Goal: Information Seeking & Learning: Learn about a topic

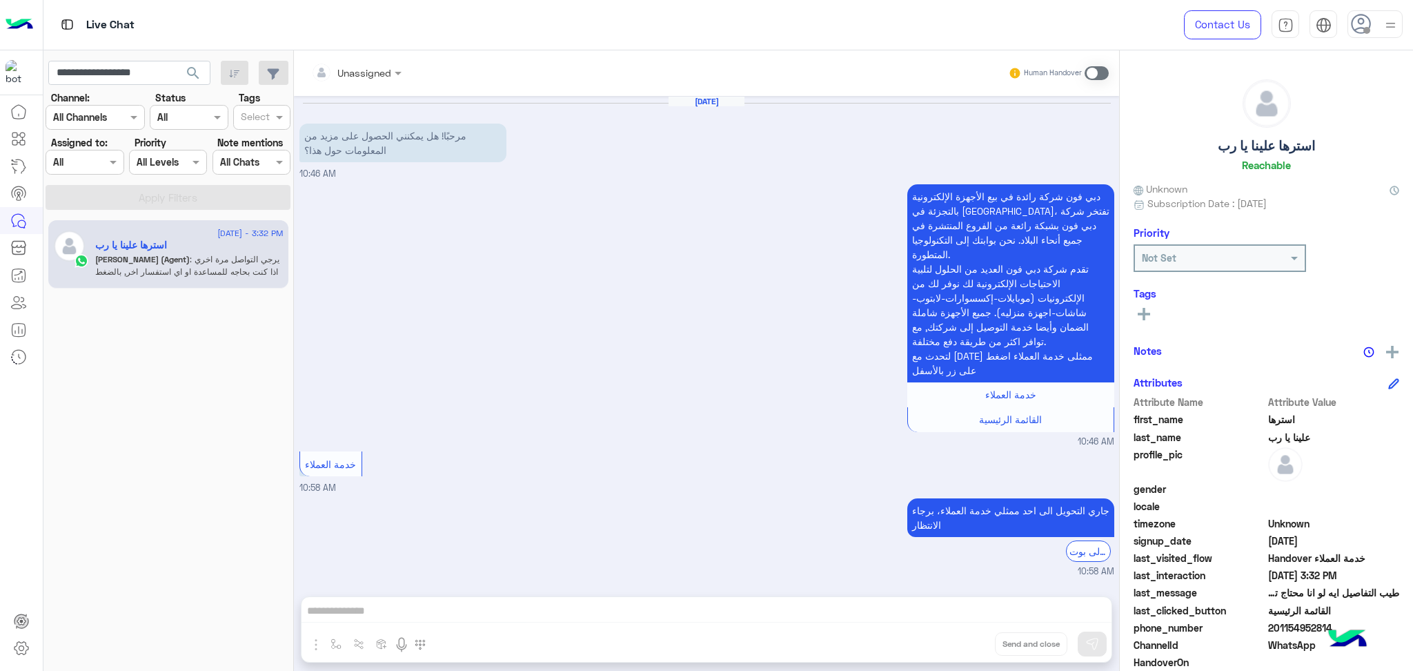
scroll to position [684, 0]
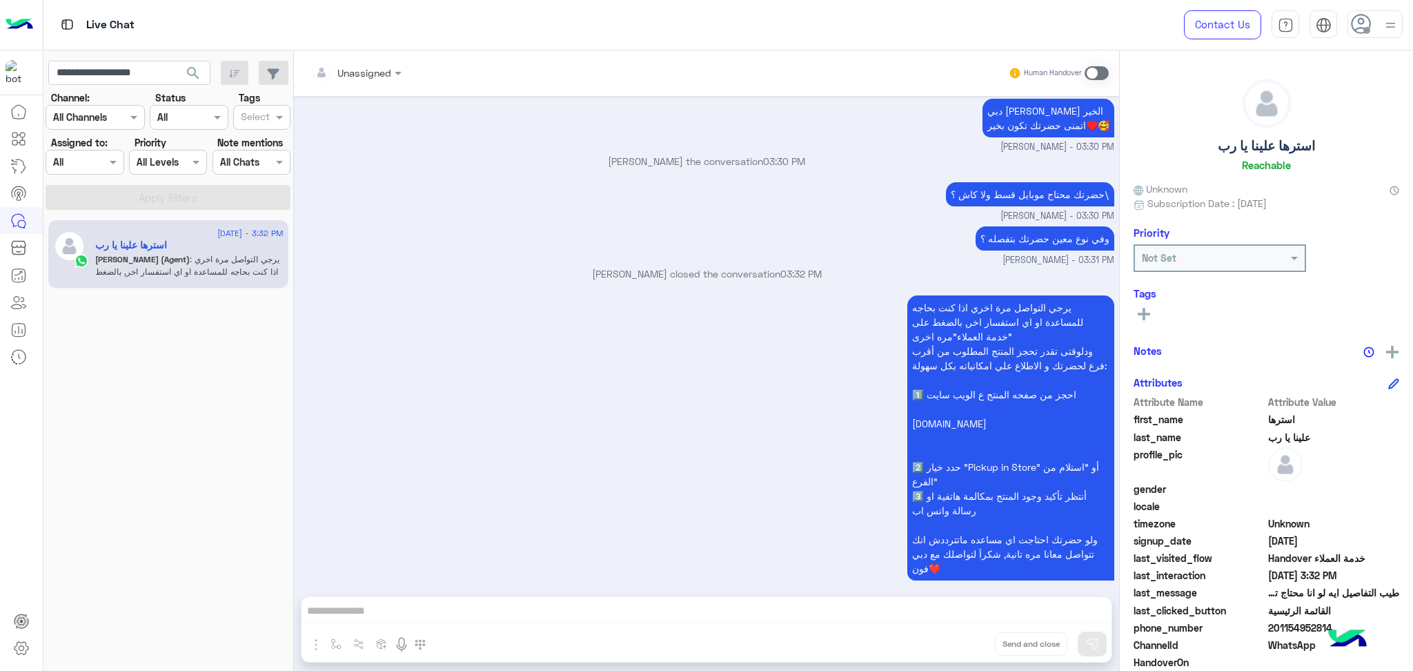
click at [91, 160] on div at bounding box center [84, 162] width 77 height 16
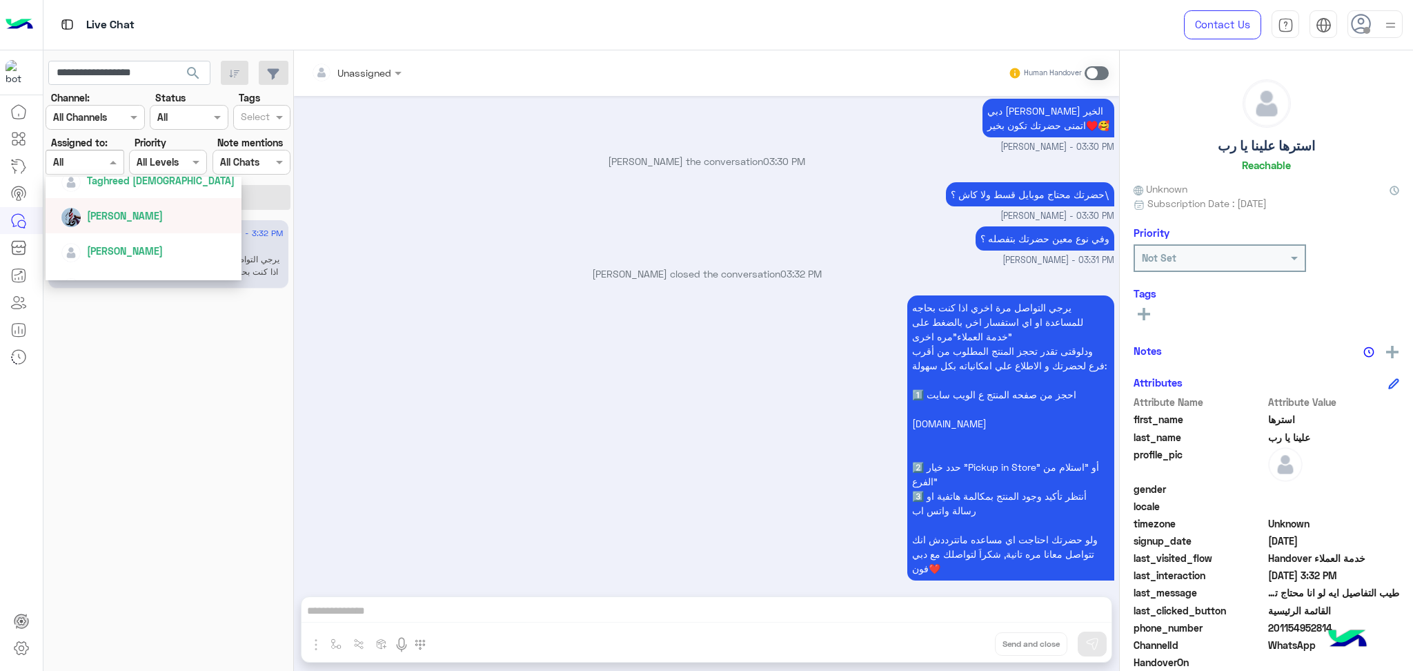
scroll to position [368, 0]
click at [151, 226] on span "Mahytaab Amr" at bounding box center [121, 230] width 68 height 12
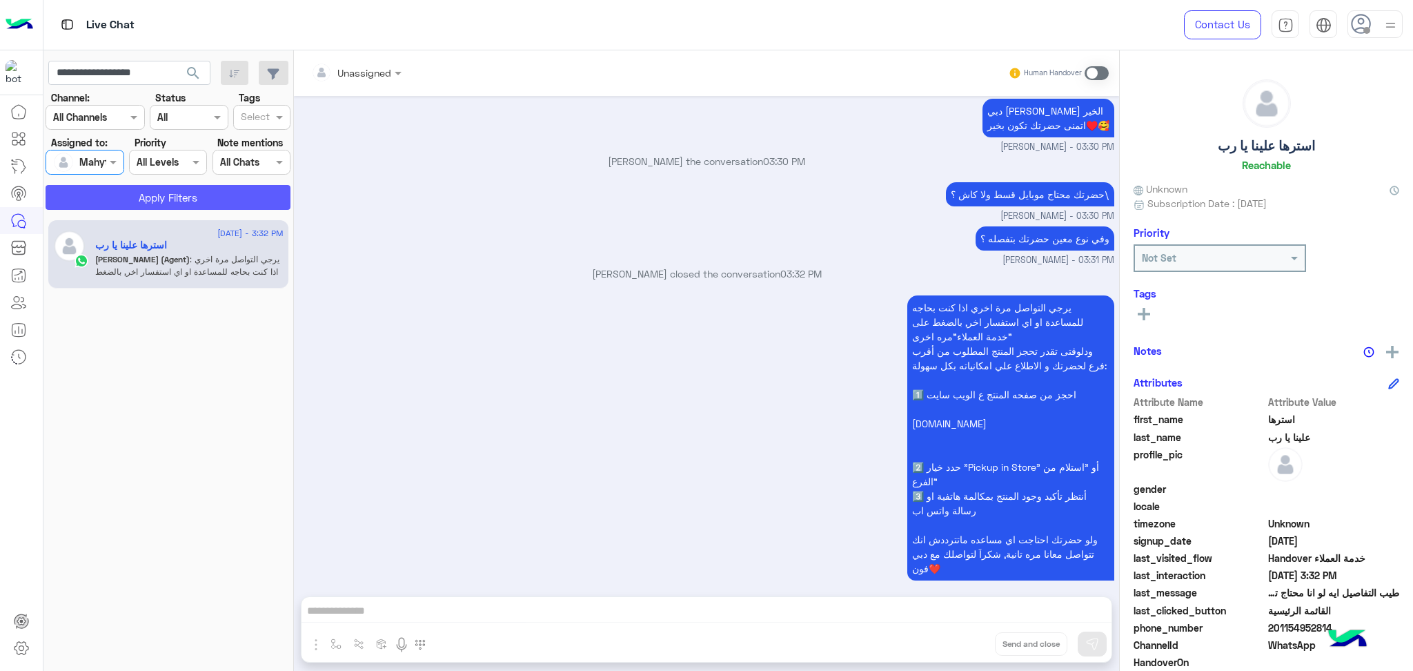
click at [166, 187] on button "Apply Filters" at bounding box center [168, 197] width 245 height 25
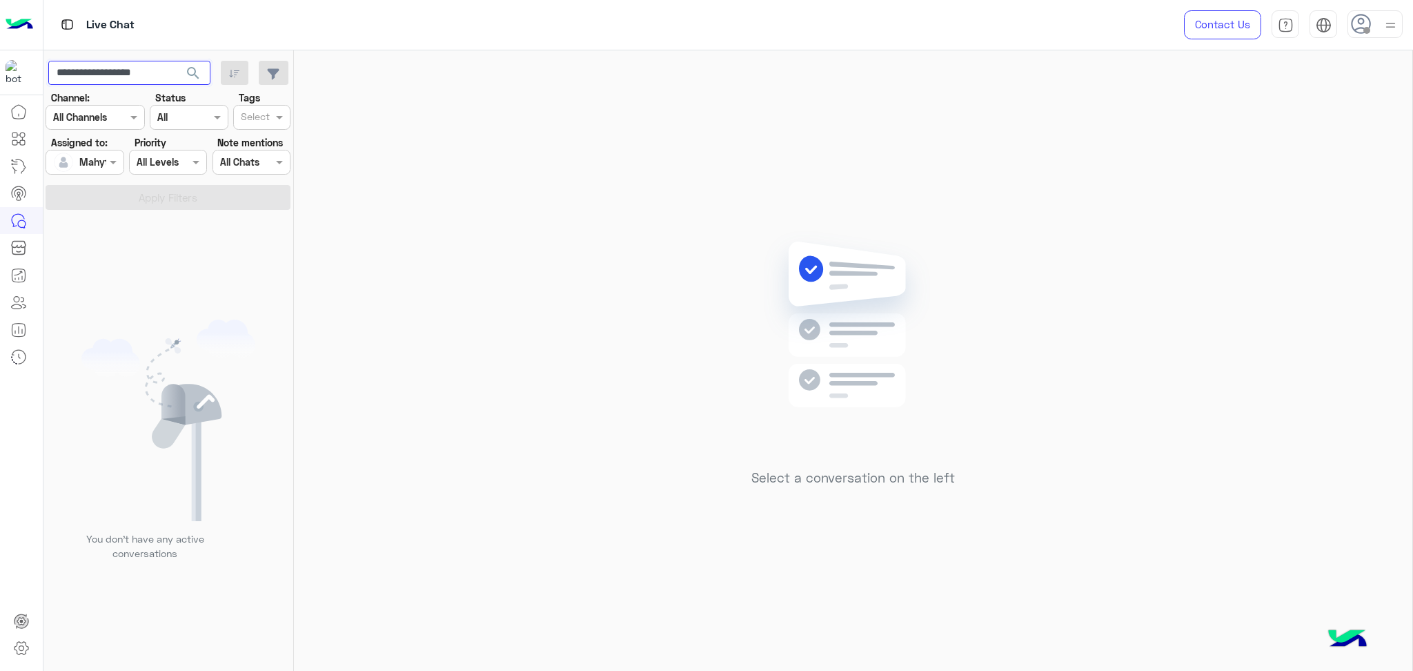
click at [108, 80] on input "**********" at bounding box center [129, 73] width 162 height 25
click at [177, 61] on button "search" at bounding box center [194, 76] width 34 height 30
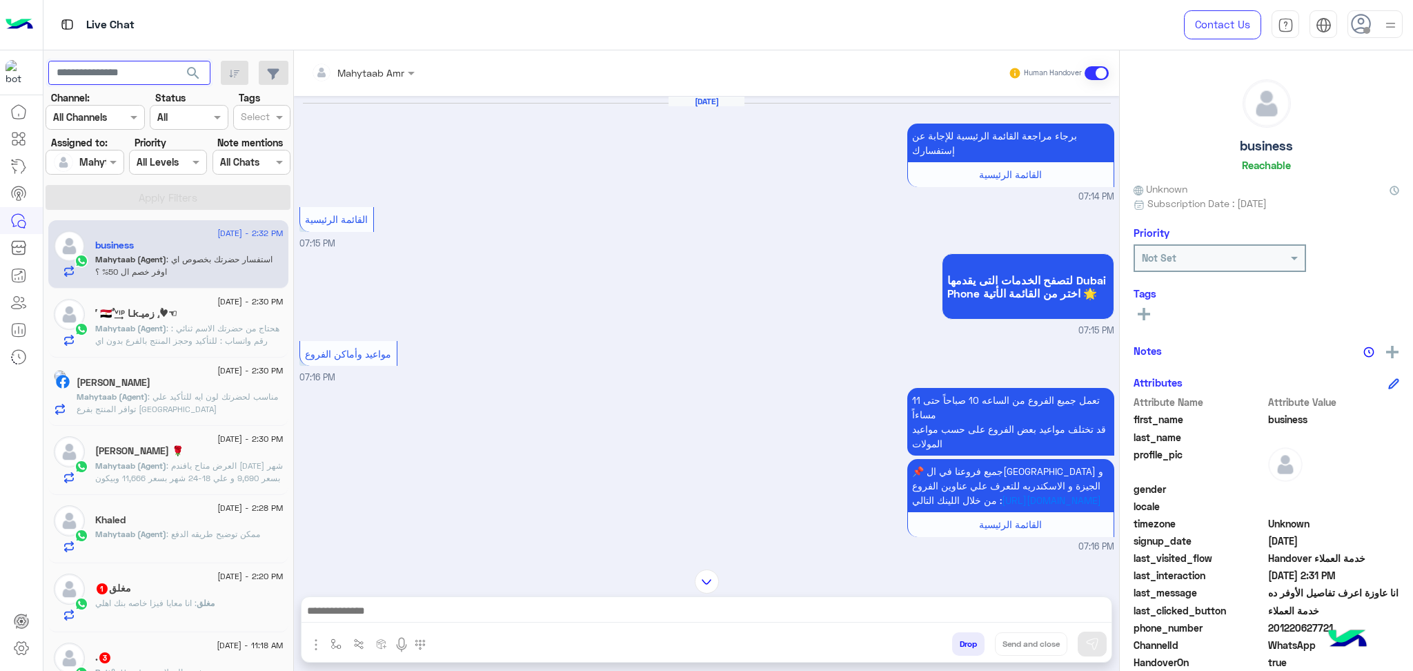
scroll to position [1339, 0]
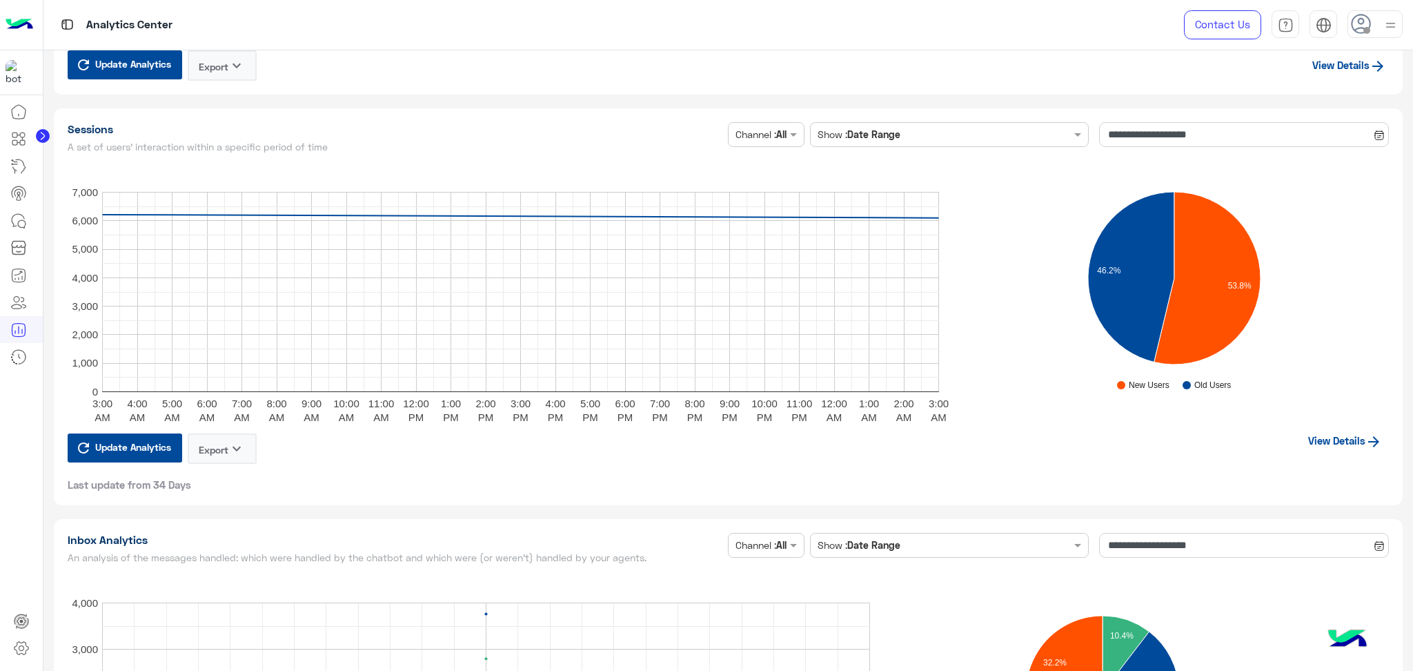
scroll to position [3128, 0]
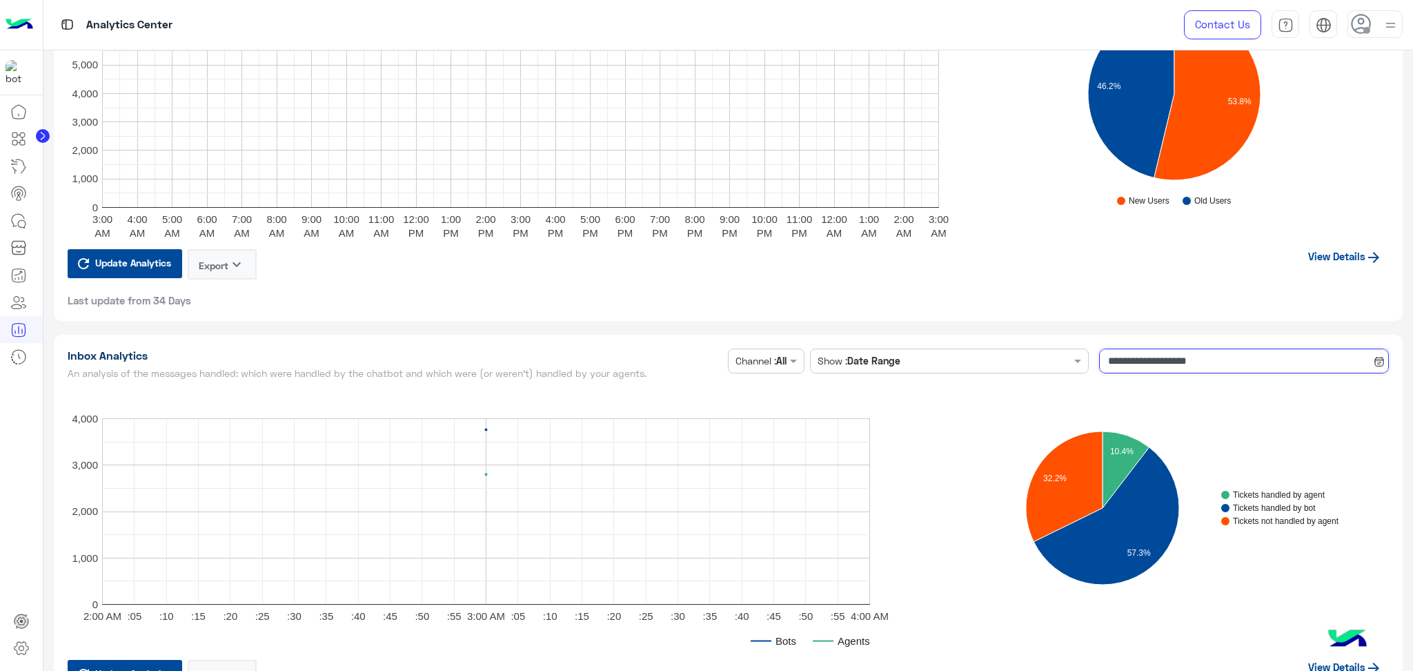
click at [1132, 362] on input "**********" at bounding box center [1244, 360] width 290 height 25
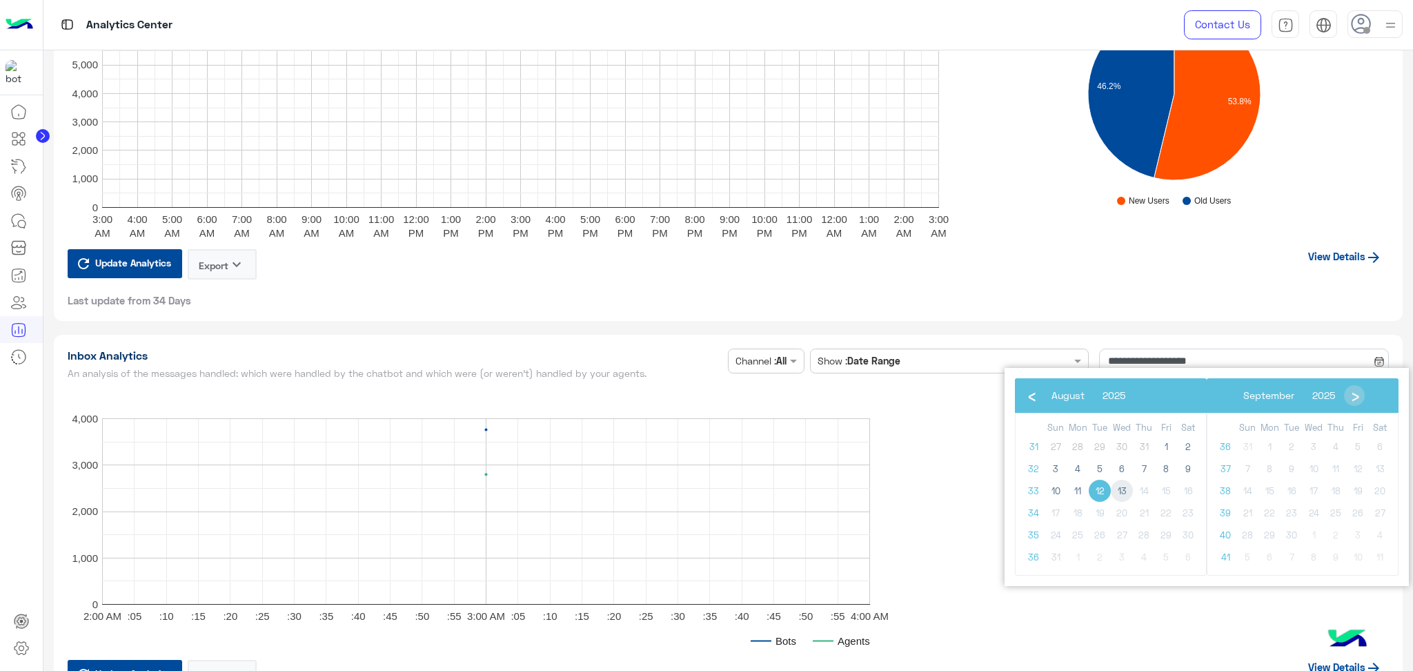
click at [1127, 486] on span "13" at bounding box center [1122, 491] width 22 height 22
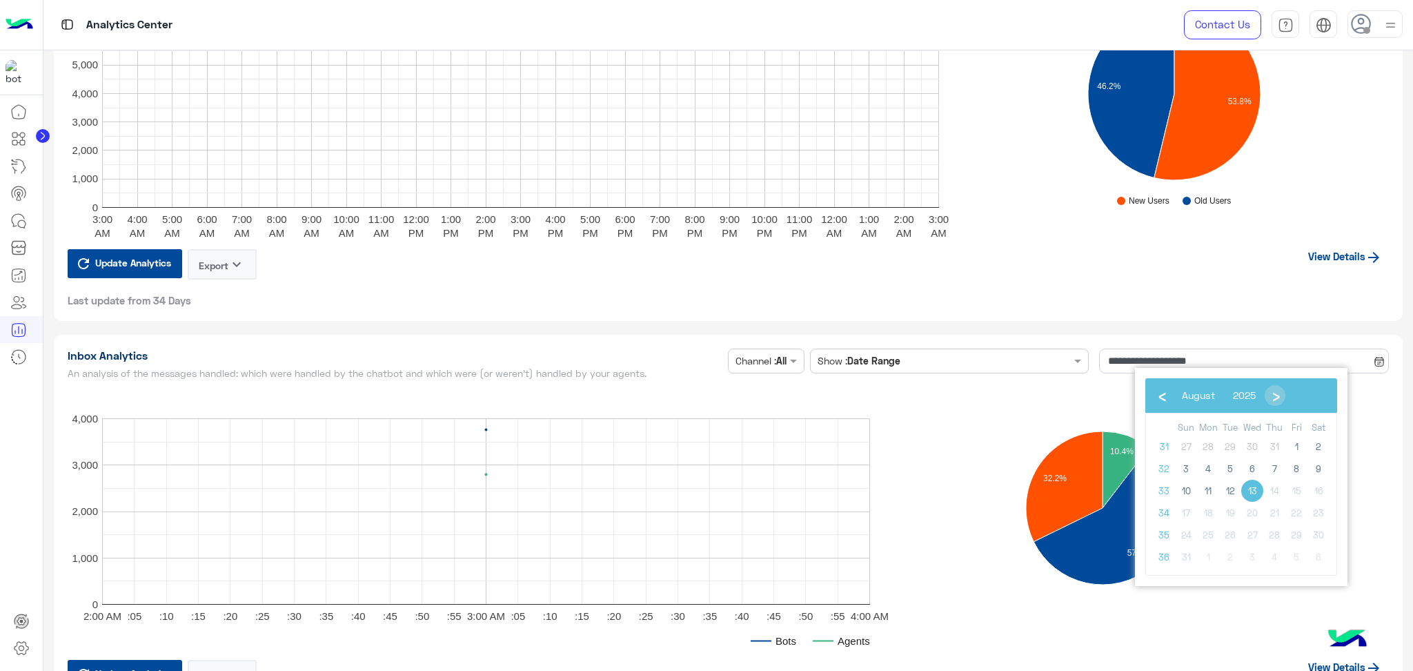
click at [1243, 486] on span "13" at bounding box center [1252, 491] width 22 height 22
type input "**********"
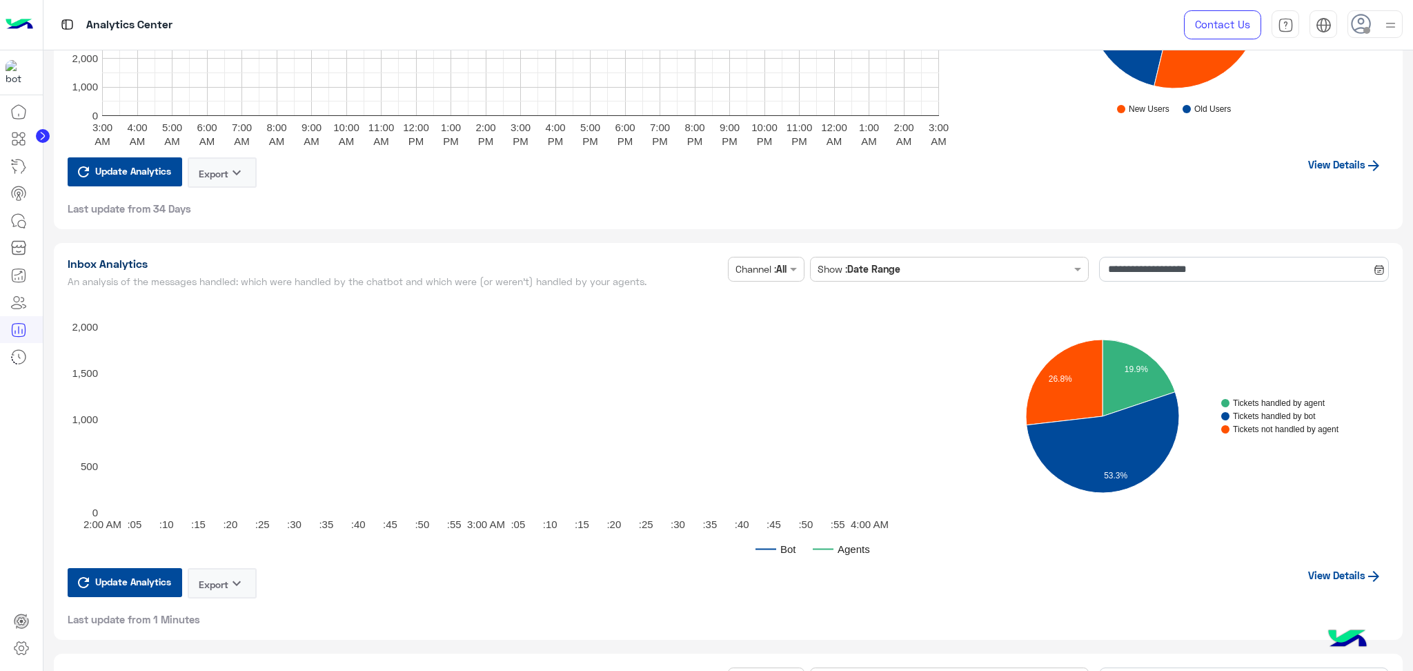
scroll to position [3312, 0]
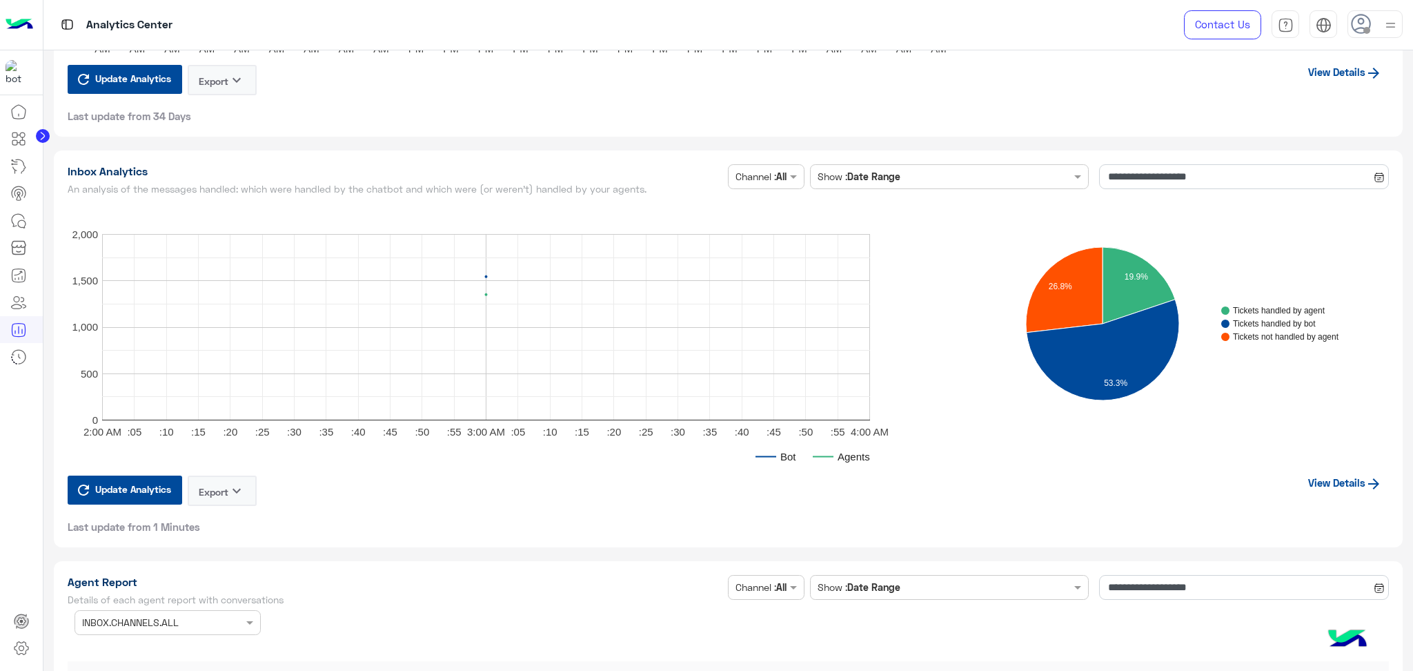
click at [1337, 473] on link "View Details" at bounding box center [1345, 482] width 88 height 26
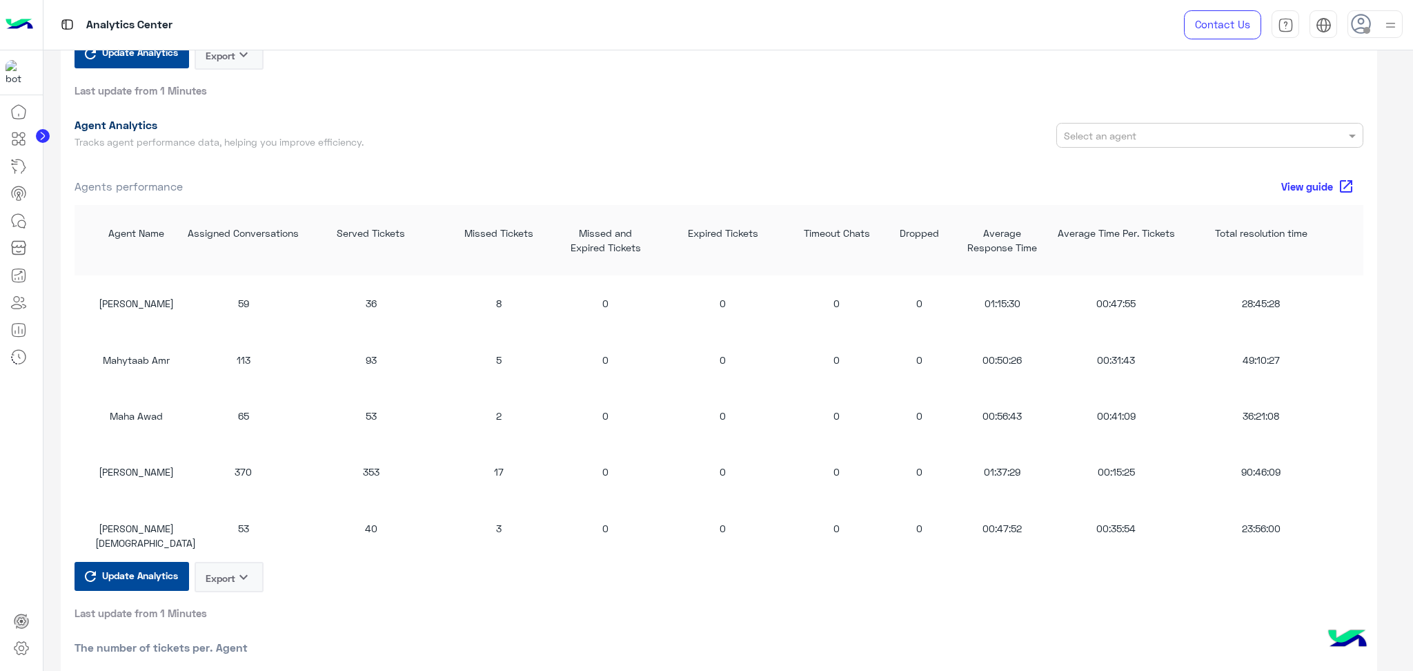
scroll to position [1472, 0]
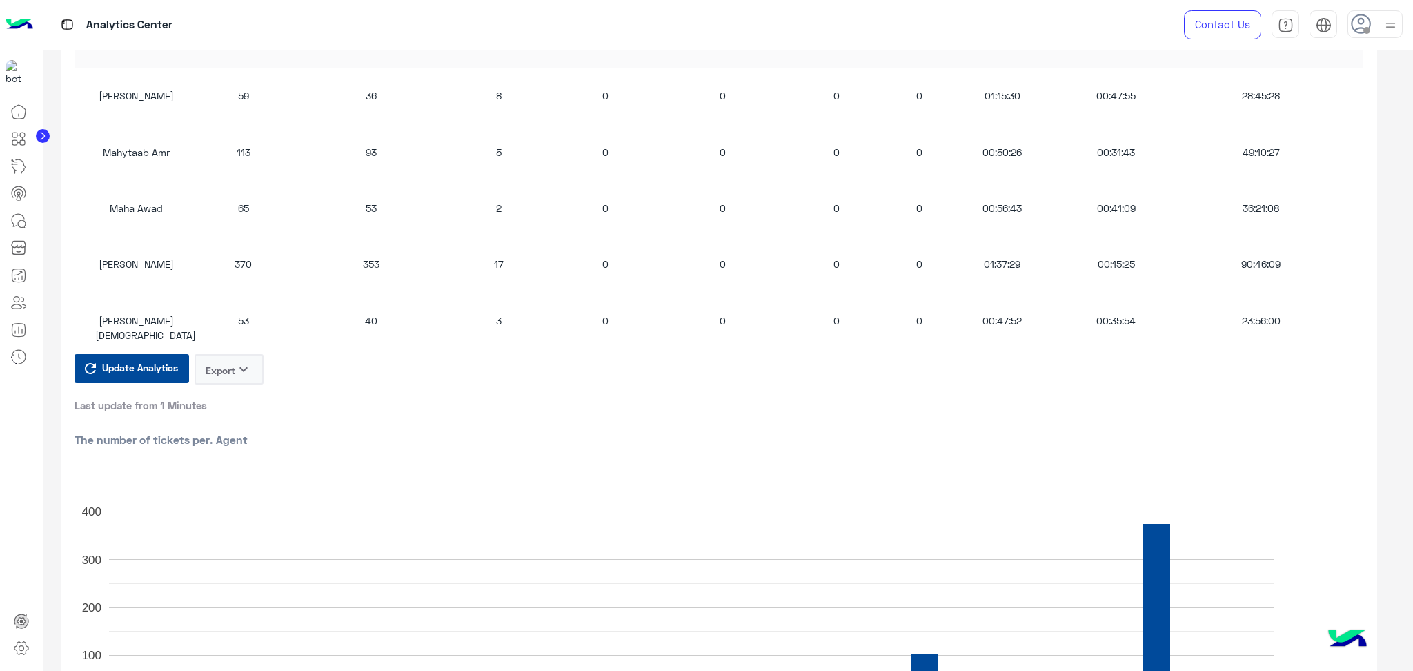
click at [225, 373] on button "Export keyboard_arrow_down" at bounding box center [229, 369] width 69 height 30
click at [246, 408] on button "CSV" at bounding box center [229, 404] width 69 height 26
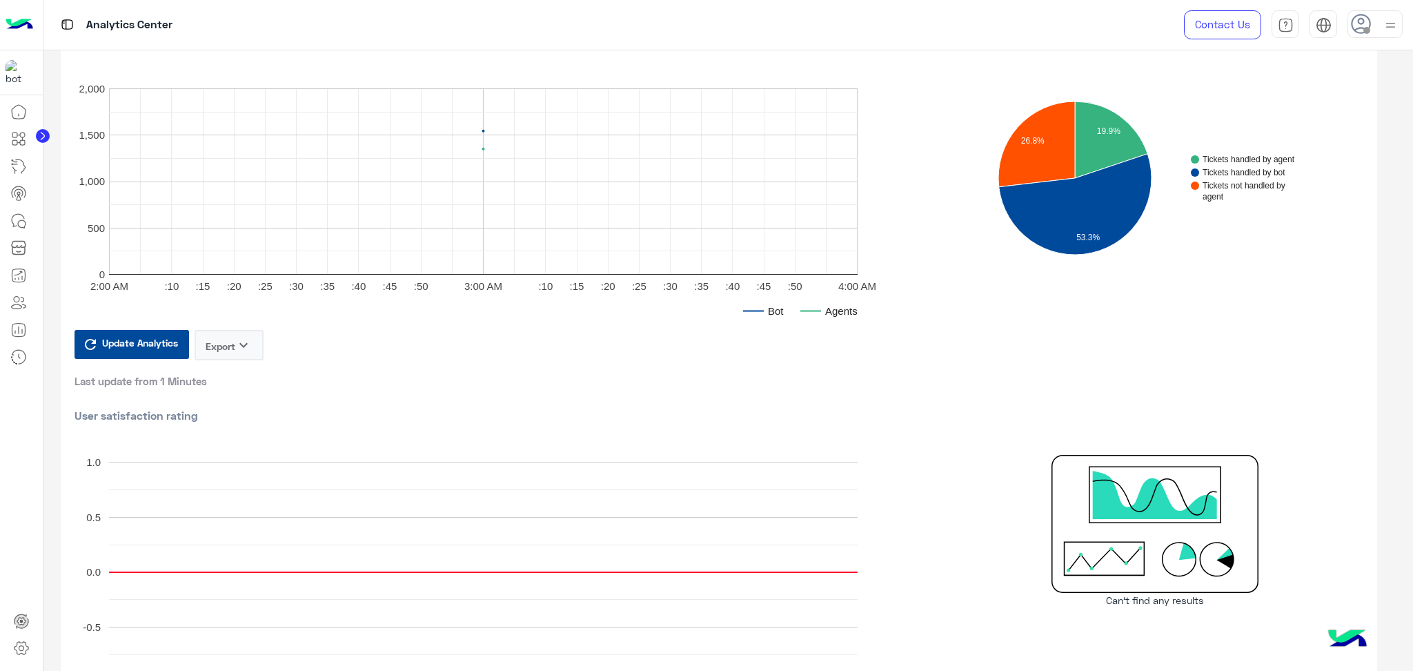
scroll to position [0, 0]
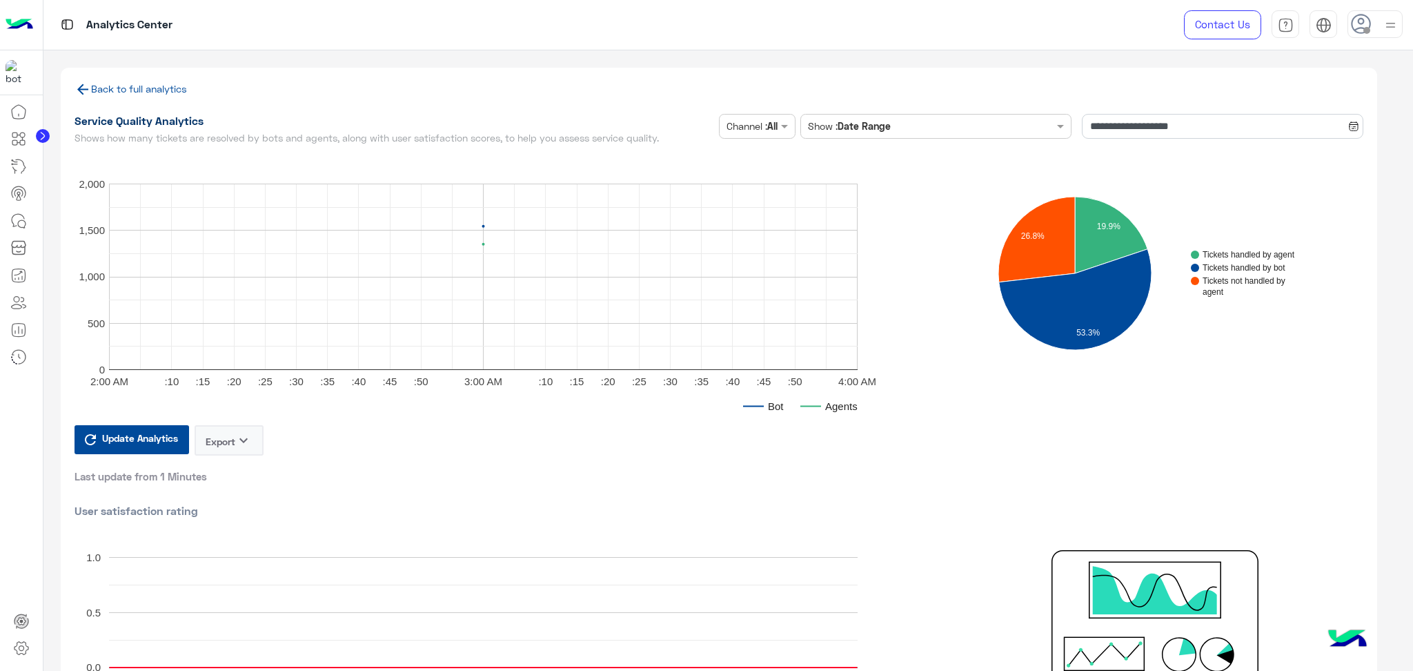
click at [100, 91] on link "Back to full analytics" at bounding box center [131, 89] width 112 height 12
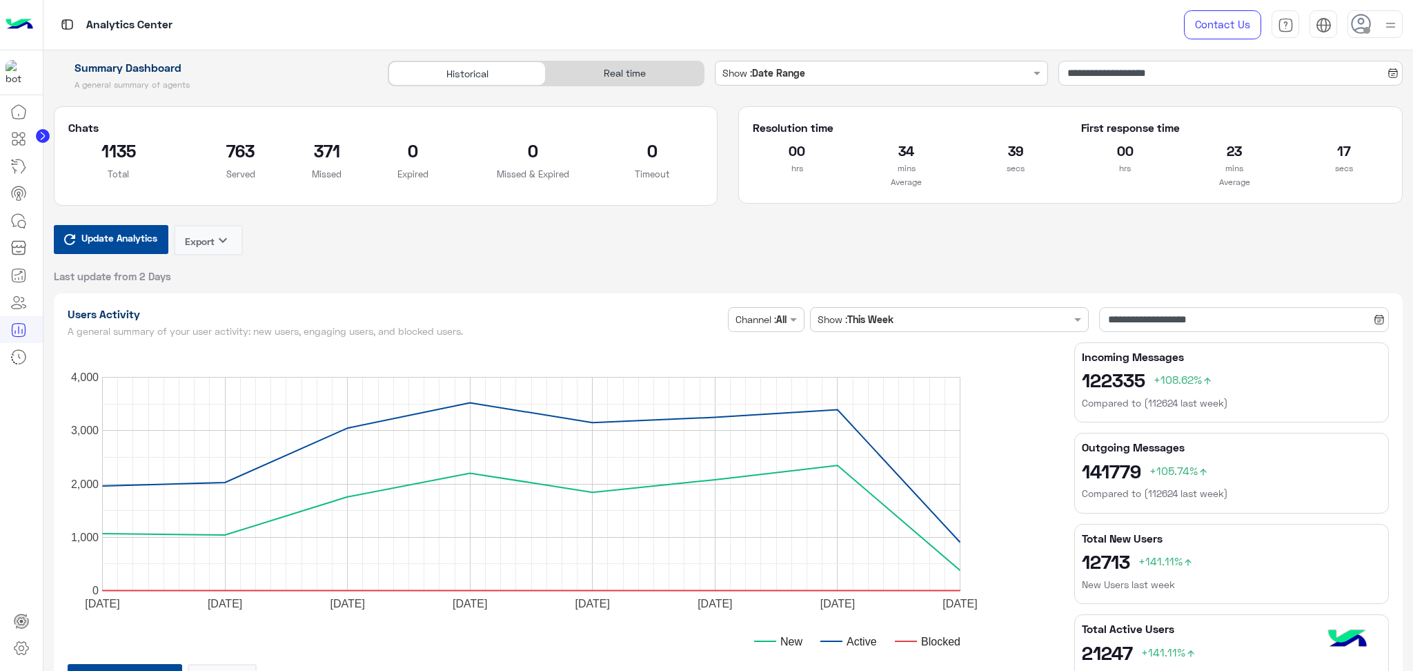
click at [639, 73] on div "Real time" at bounding box center [624, 73] width 157 height 24
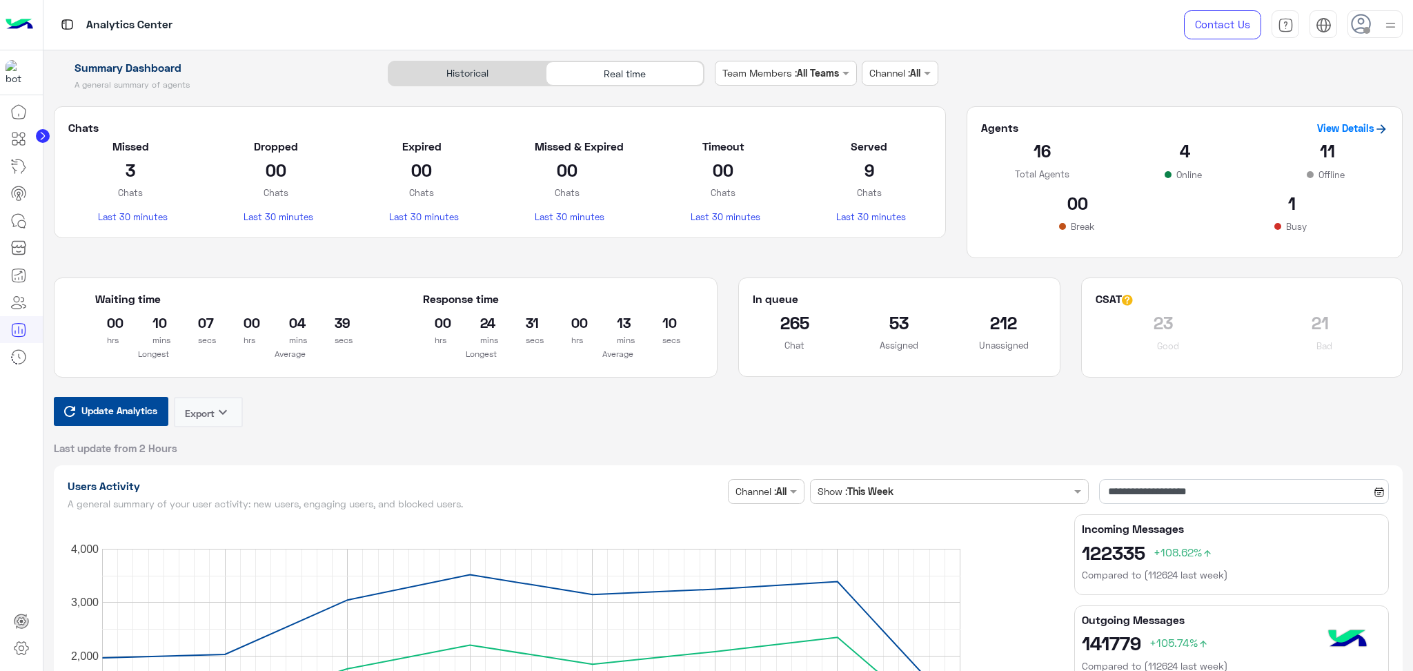
click at [126, 419] on span "Update Analytics" at bounding box center [119, 410] width 83 height 19
